Goal: Transaction & Acquisition: Purchase product/service

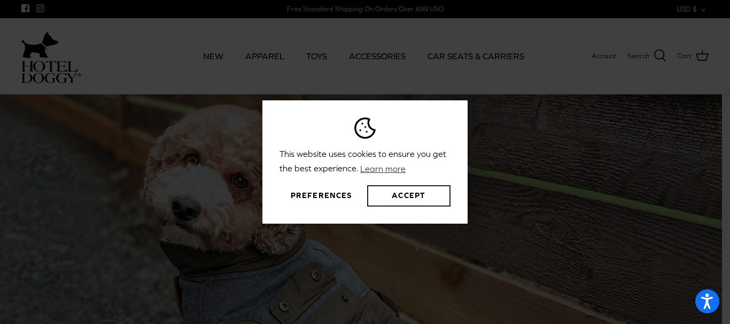
click at [387, 200] on button "Accept" at bounding box center [408, 195] width 83 height 21
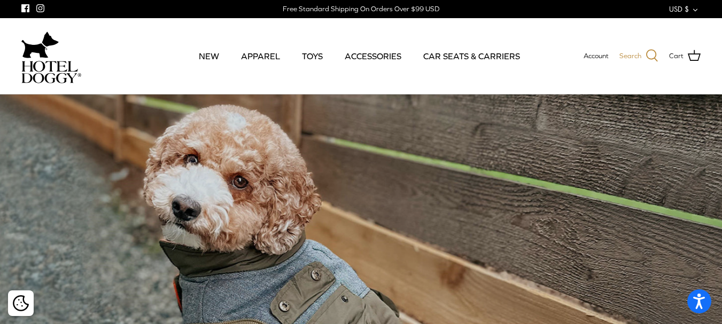
click at [647, 53] on icon at bounding box center [652, 55] width 13 height 13
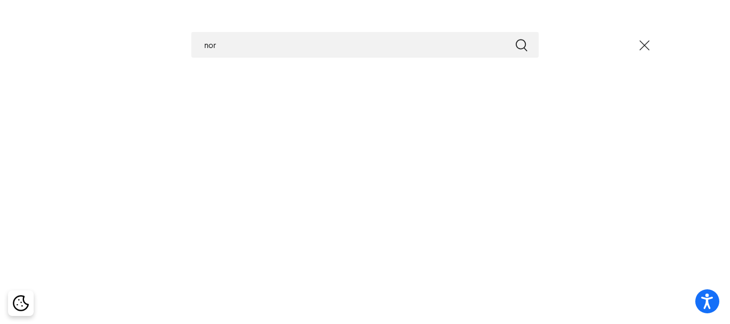
type input "nor"
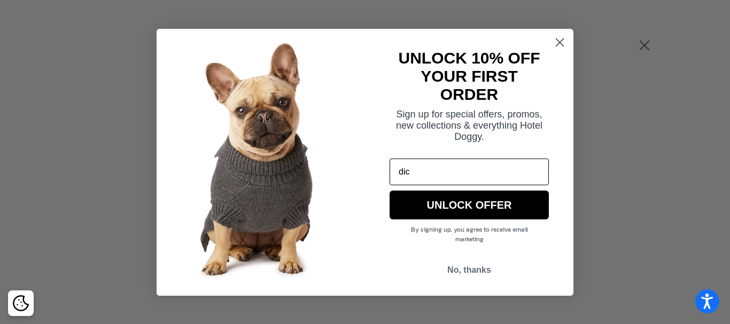
type input "dic"
click at [558, 37] on circle "Close dialog" at bounding box center [560, 42] width 18 height 18
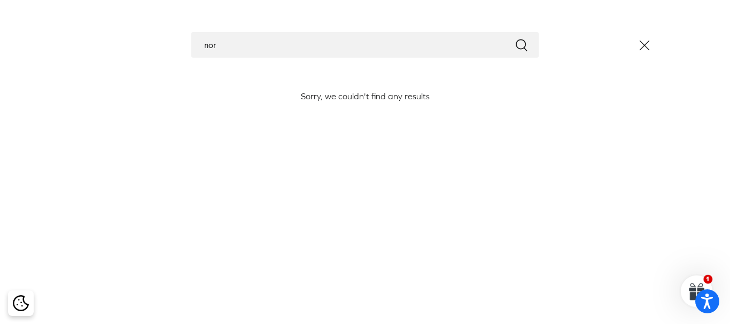
click at [374, 57] on input "nor" at bounding box center [364, 45] width 347 height 26
type input "nordic vest"
click at [515, 38] on button "Submit" at bounding box center [521, 45] width 13 height 14
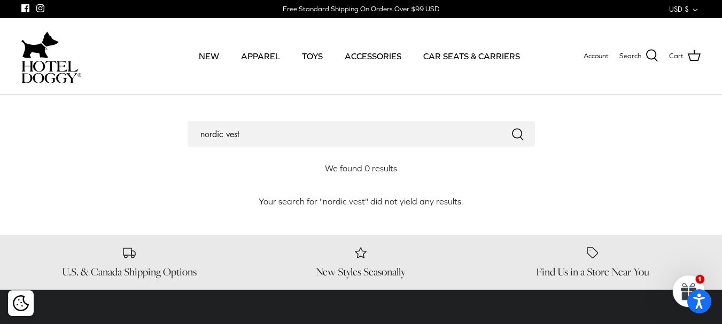
drag, startPoint x: 258, startPoint y: 139, endPoint x: 122, endPoint y: 130, distance: 135.5
click at [122, 130] on div "nordic vest" at bounding box center [360, 134] width 679 height 26
